Goal: Obtain resource: Download file/media

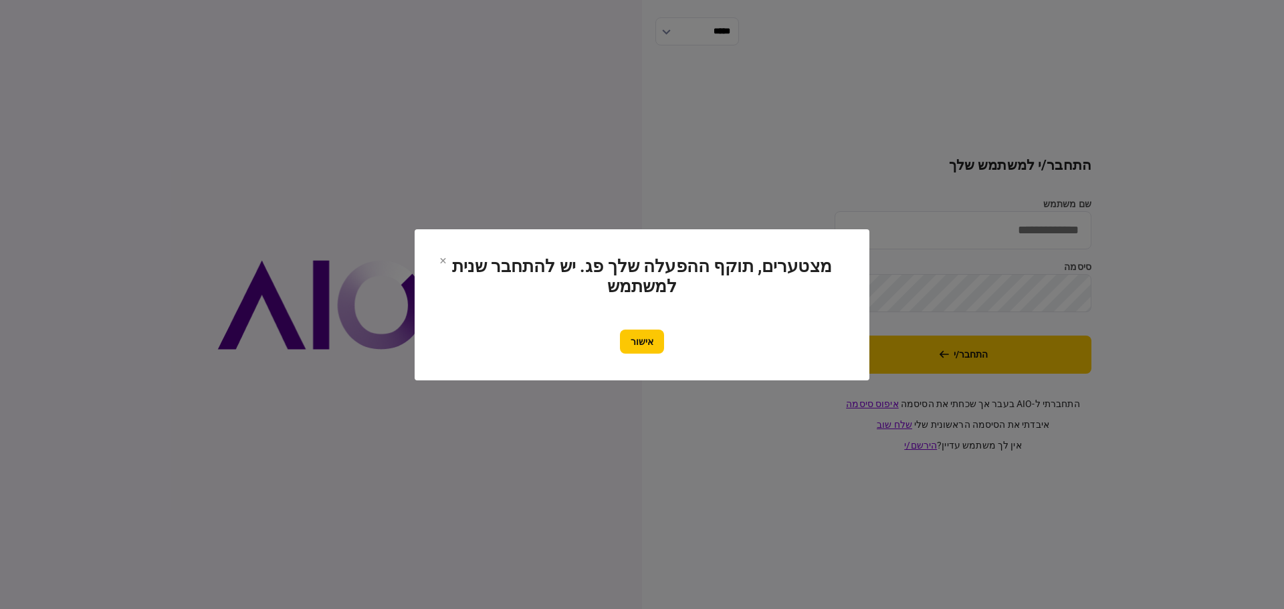
type input "*******"
click at [633, 341] on button "אישור" at bounding box center [642, 342] width 44 height 24
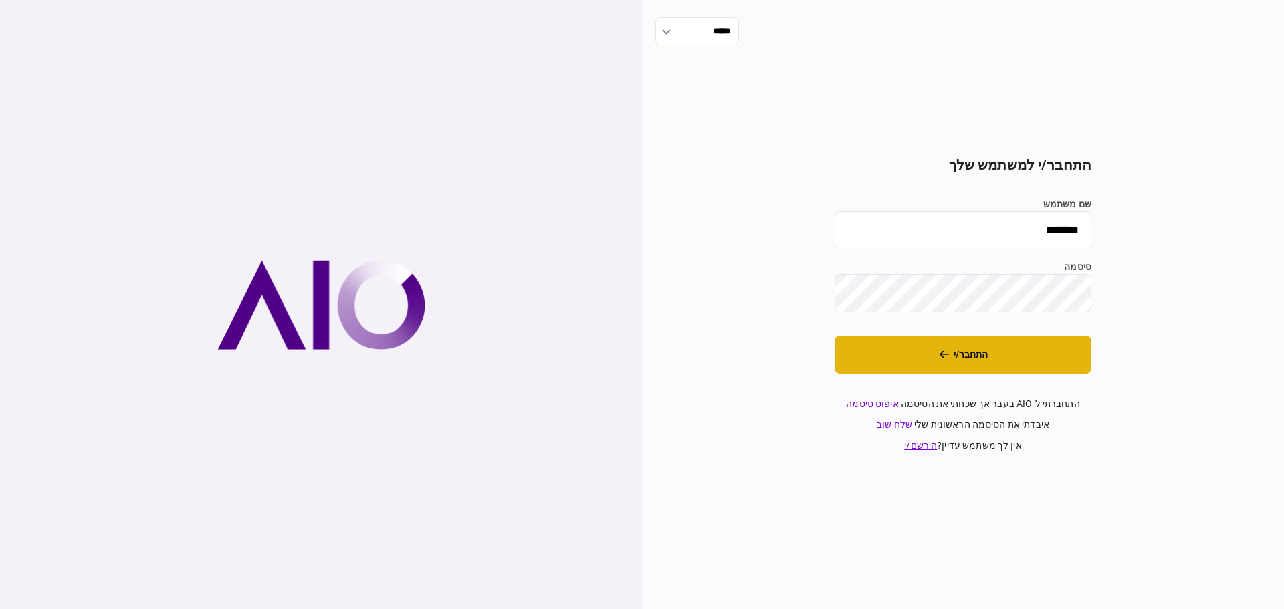
click at [974, 360] on button "התחבר/י" at bounding box center [962, 355] width 257 height 38
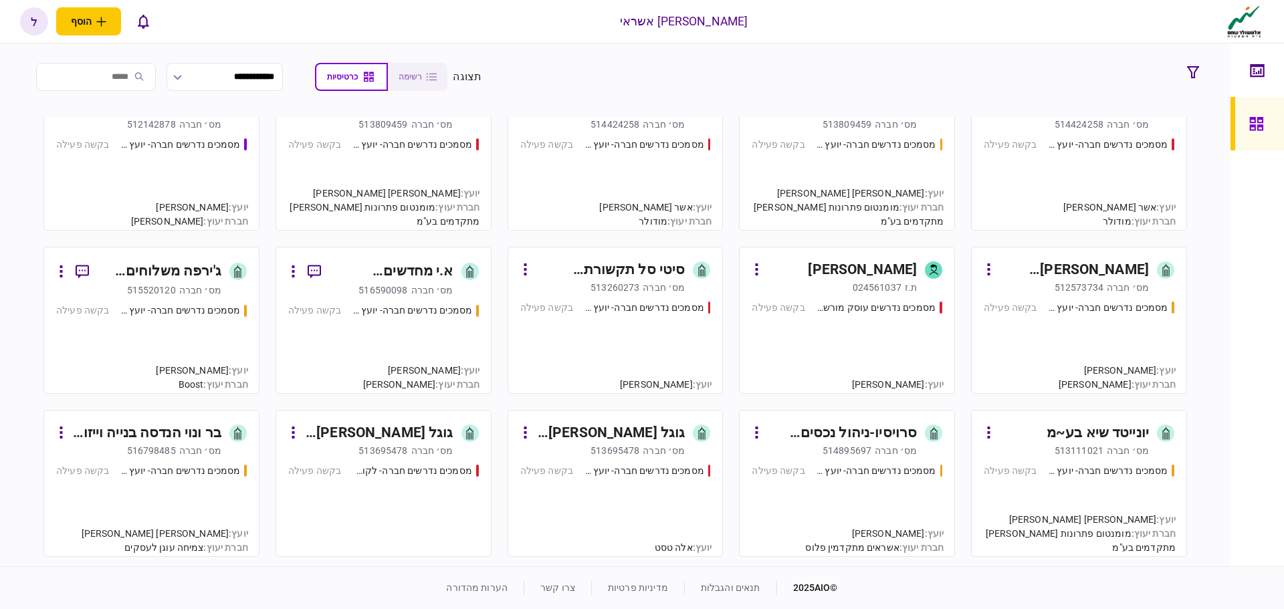
scroll to position [401, 0]
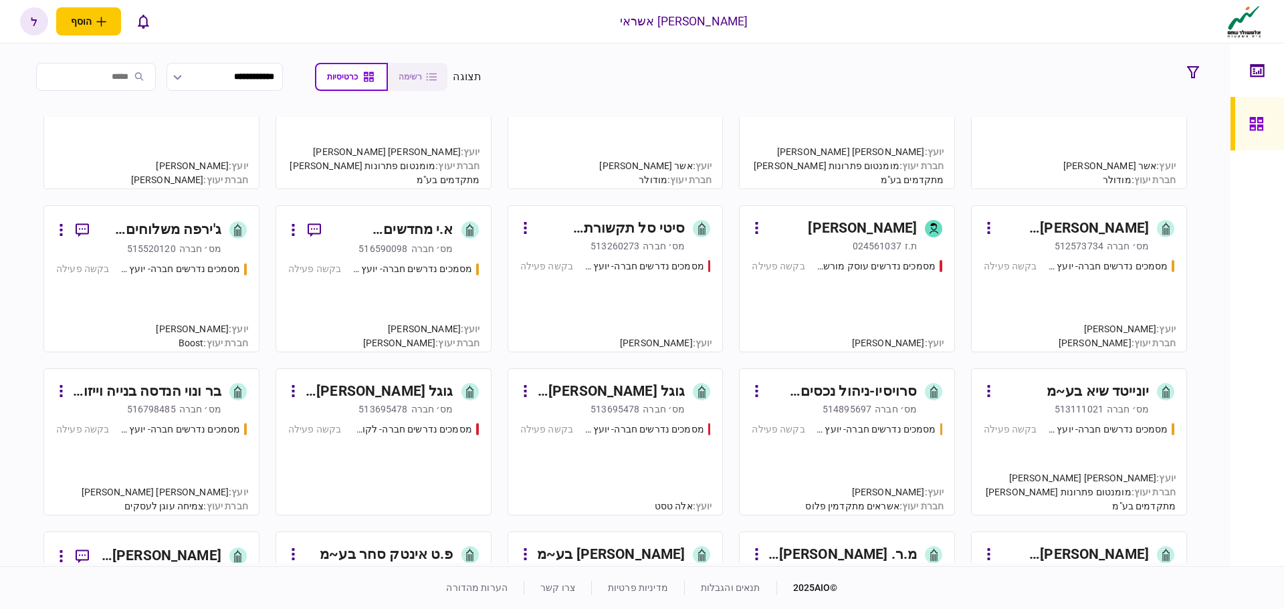
click at [184, 417] on link "בר ונוי הנדסה בנייה וייזום פרויקטים בע~מ מס׳ חברה 516798485 מסמכים נדרשים חברה-…" at bounding box center [151, 441] width 216 height 147
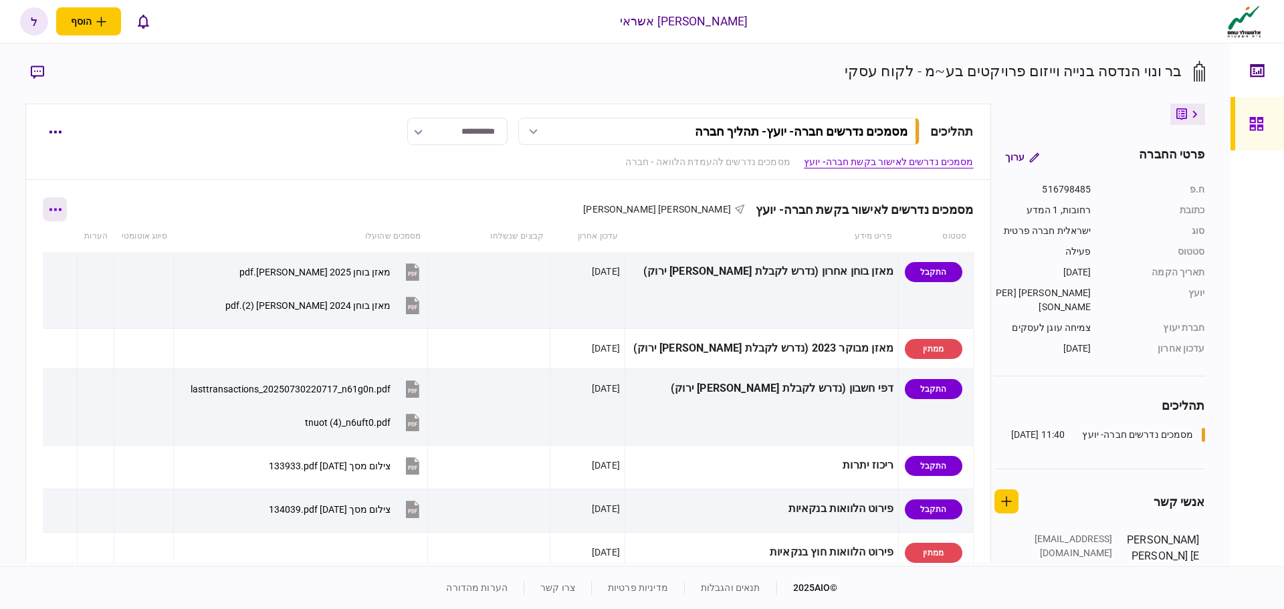
click at [60, 211] on button "button" at bounding box center [55, 209] width 24 height 24
click at [79, 295] on span "הורד מסמכים" at bounding box center [74, 295] width 62 height 16
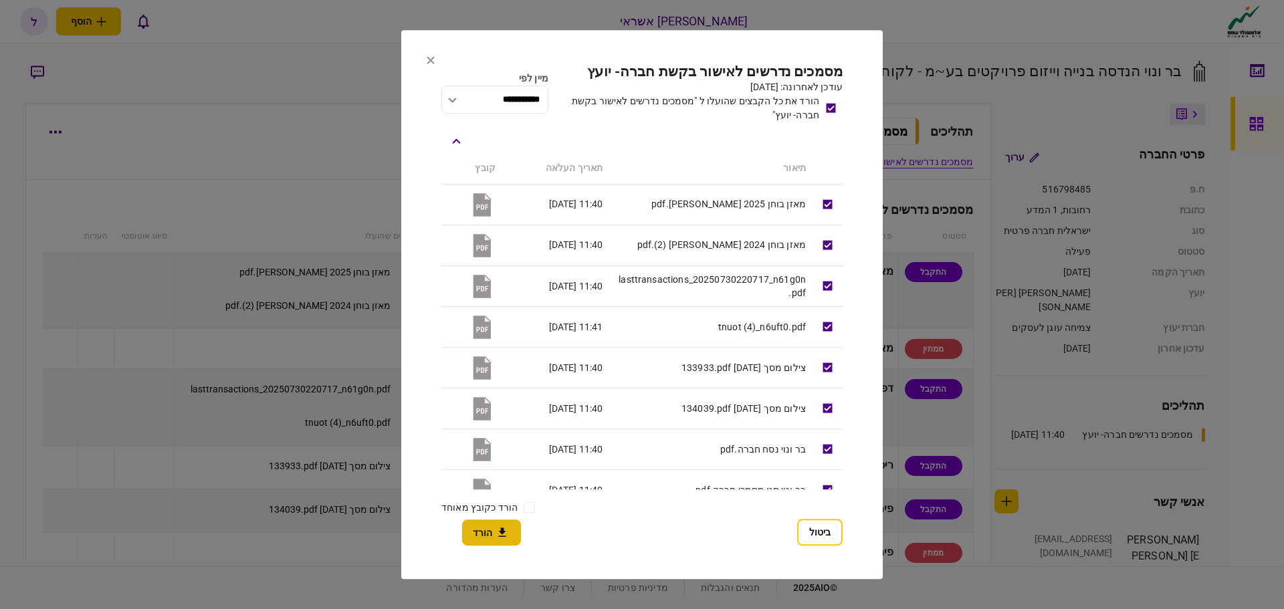
click at [495, 532] on icon "button" at bounding box center [502, 532] width 16 height 13
